Goal: Find contact information: Find contact information

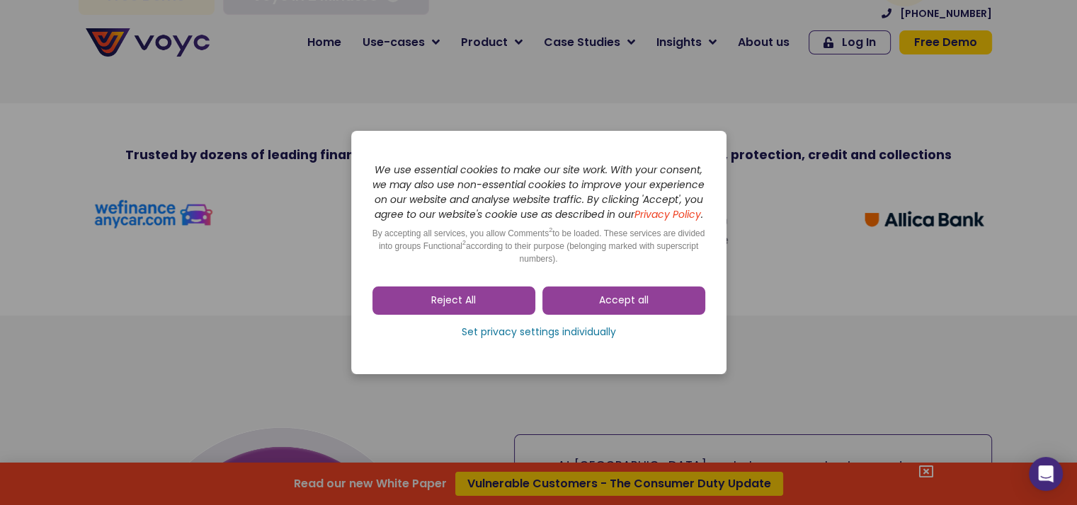
scroll to position [967, 0]
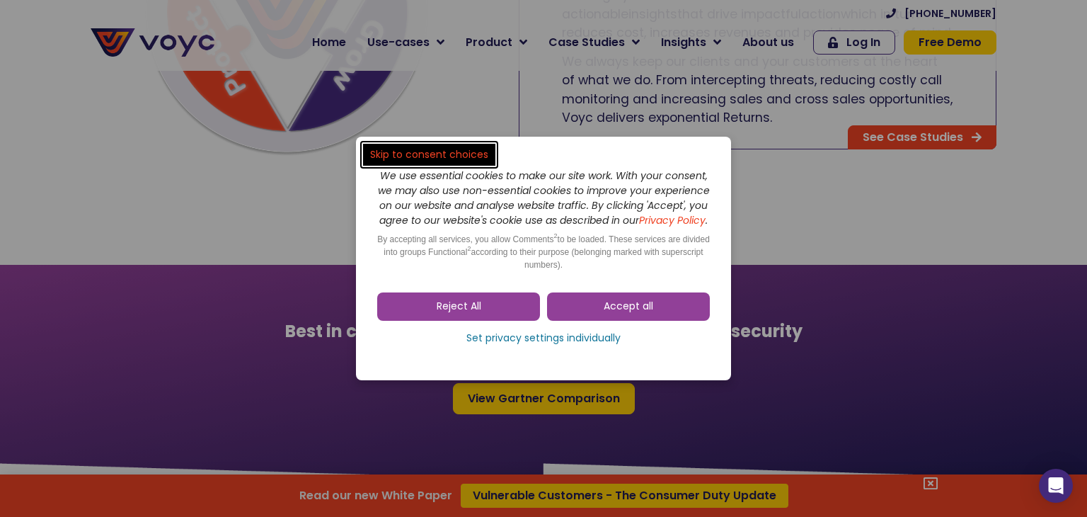
drag, startPoint x: 1081, startPoint y: 26, endPoint x: 1087, endPoint y: 86, distance: 60.4
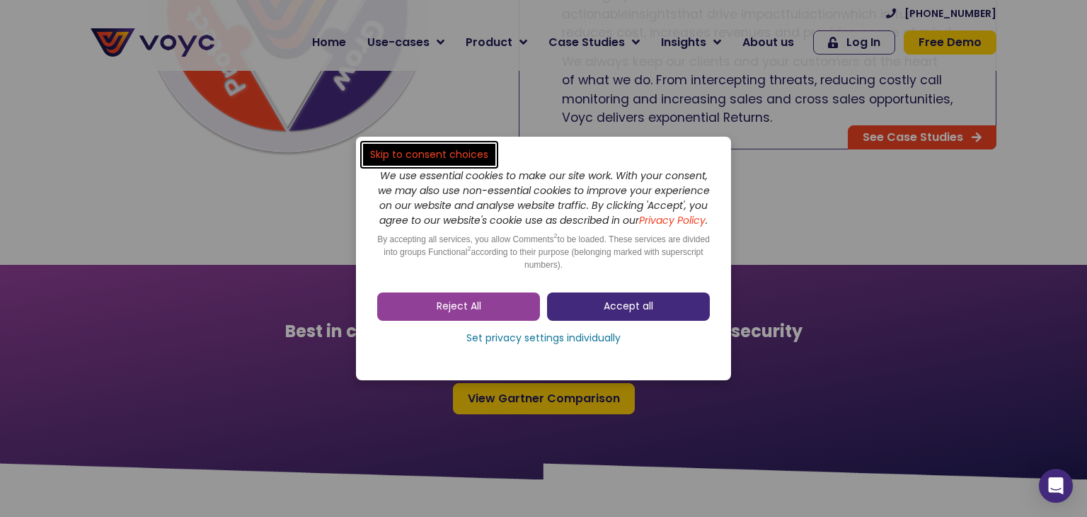
click at [641, 314] on span "Accept all" at bounding box center [629, 306] width 50 height 14
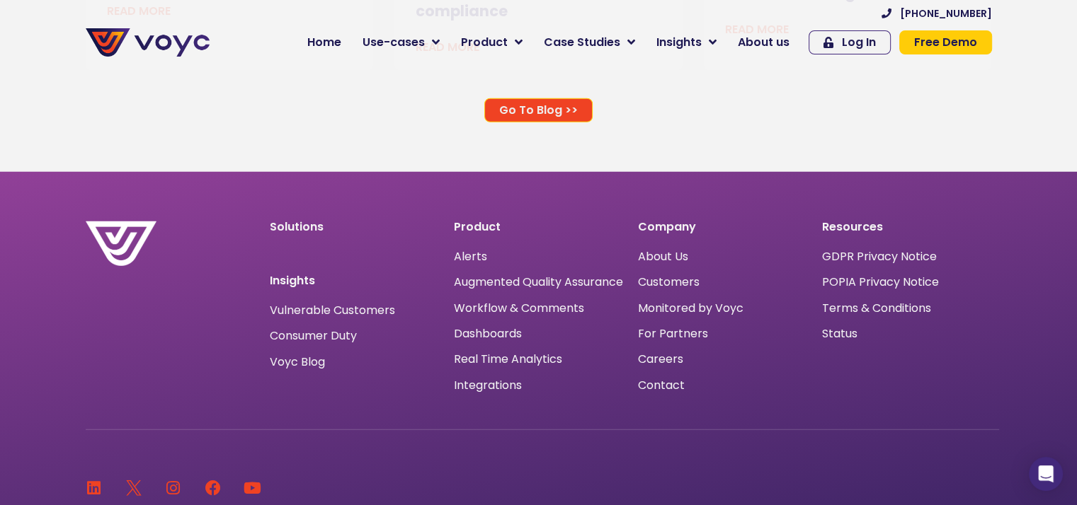
scroll to position [9230, 0]
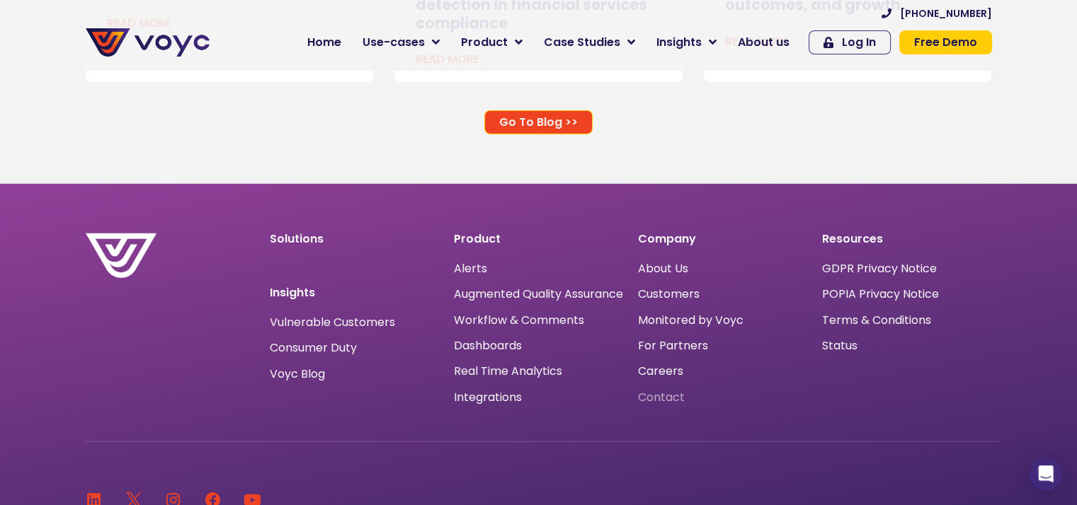
click at [674, 398] on span "Contact" at bounding box center [661, 398] width 47 height 0
